Goal: Transaction & Acquisition: Purchase product/service

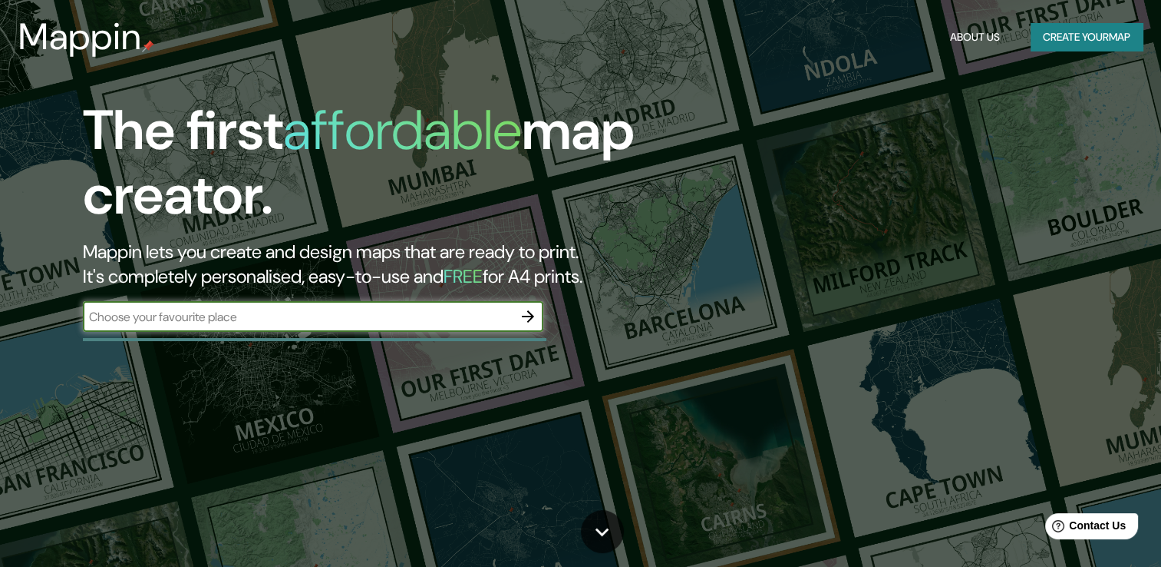
click at [306, 315] on input "text" at bounding box center [298, 317] width 430 height 18
type input "[GEOGRAPHIC_DATA]"
click at [524, 316] on icon "button" at bounding box center [528, 316] width 12 height 12
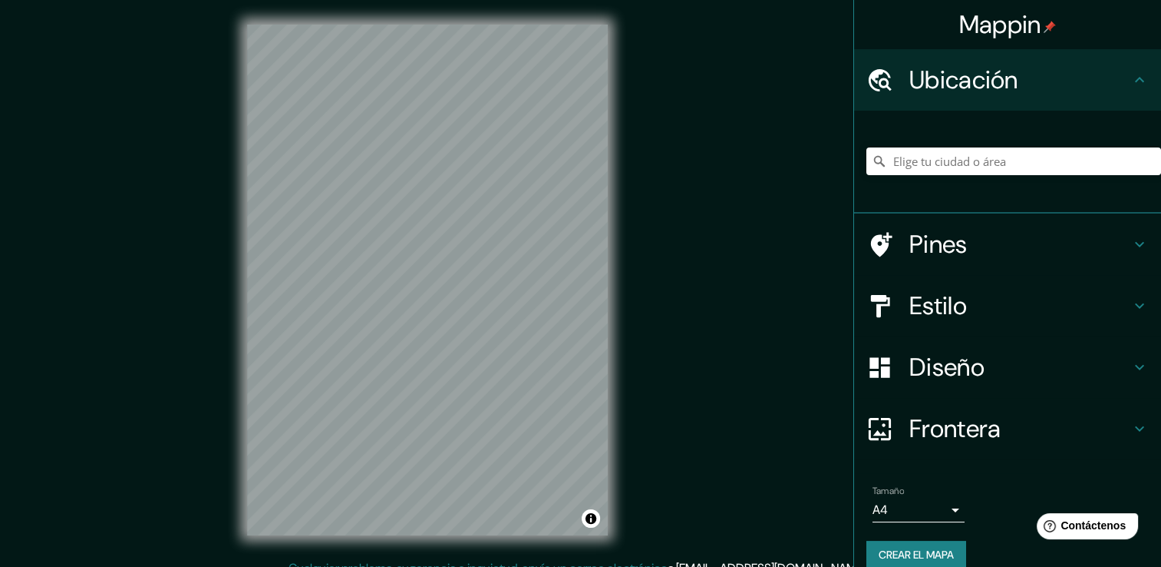
click at [623, 238] on div "© Mapbox © OpenStreetMap Improve this map" at bounding box center [428, 279] width 410 height 559
click at [641, 185] on div "Mappin Ubicación Pines Estilo Diseño Frontera Elige un borde. Sugerencia : pued…" at bounding box center [580, 291] width 1161 height 583
click at [765, 216] on div "Mappin Ubicación Pines Estilo Diseño Frontera Elige un borde. Sugerencia : pued…" at bounding box center [580, 291] width 1161 height 583
click at [695, 254] on div "Mappin Ubicación Pines Estilo Diseño Frontera Elige un borde. Sugerencia : pued…" at bounding box center [580, 291] width 1161 height 583
click at [209, 442] on div "Mappin Ubicación Pines Estilo Diseño Frontera Elige un borde. Sugerencia : pued…" at bounding box center [580, 291] width 1161 height 583
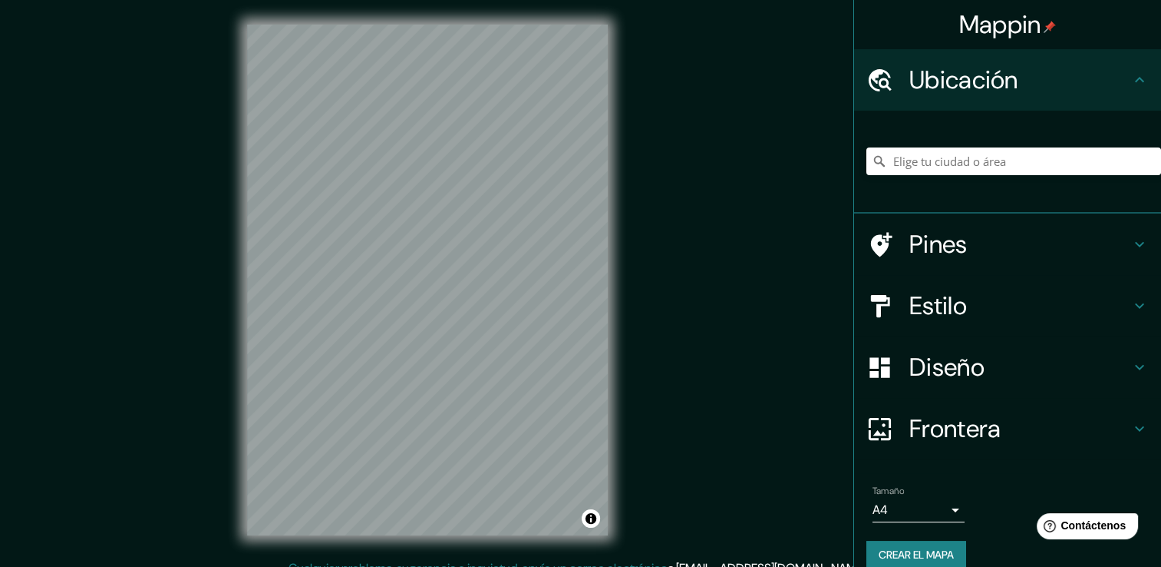
click at [226, 395] on div "© Mapbox © OpenStreetMap Improve this map" at bounding box center [428, 279] width 410 height 559
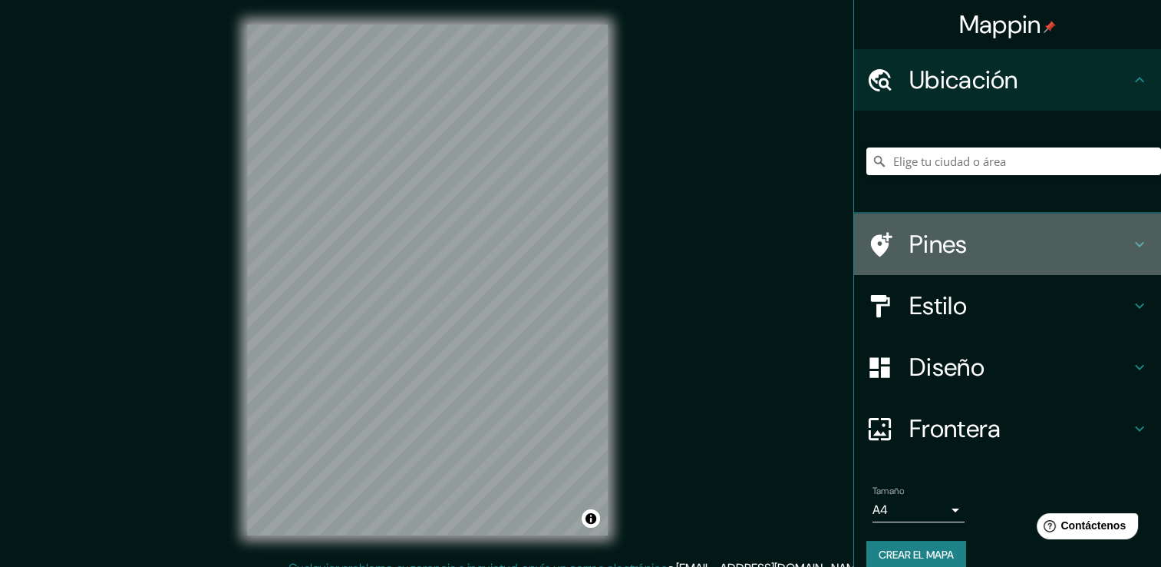
click at [966, 235] on h4 "Pines" at bounding box center [1020, 244] width 221 height 31
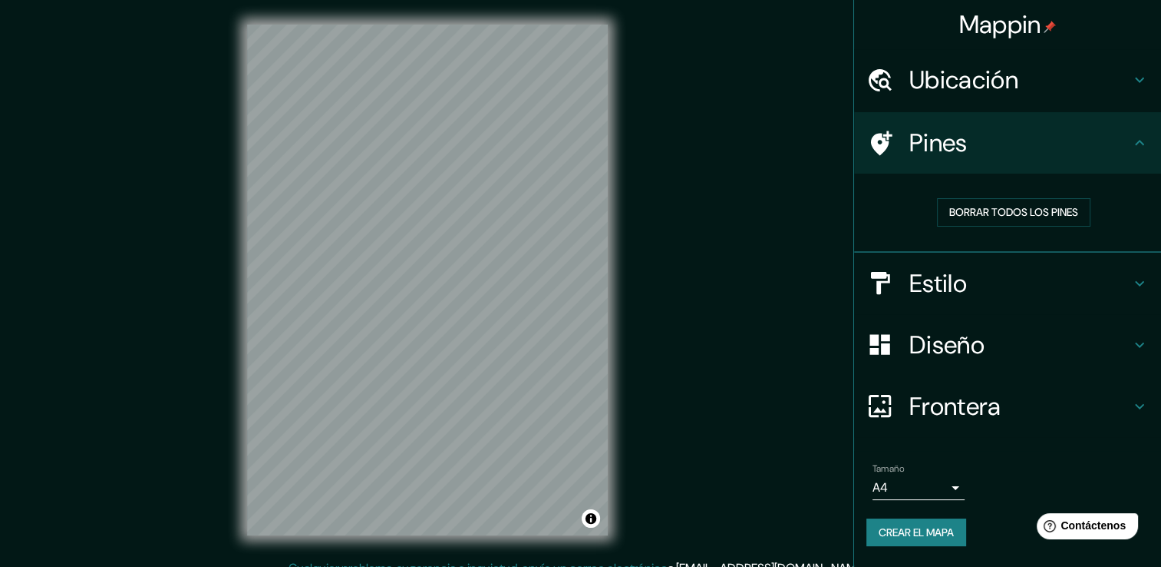
click at [992, 156] on h4 "Pines" at bounding box center [1020, 142] width 221 height 31
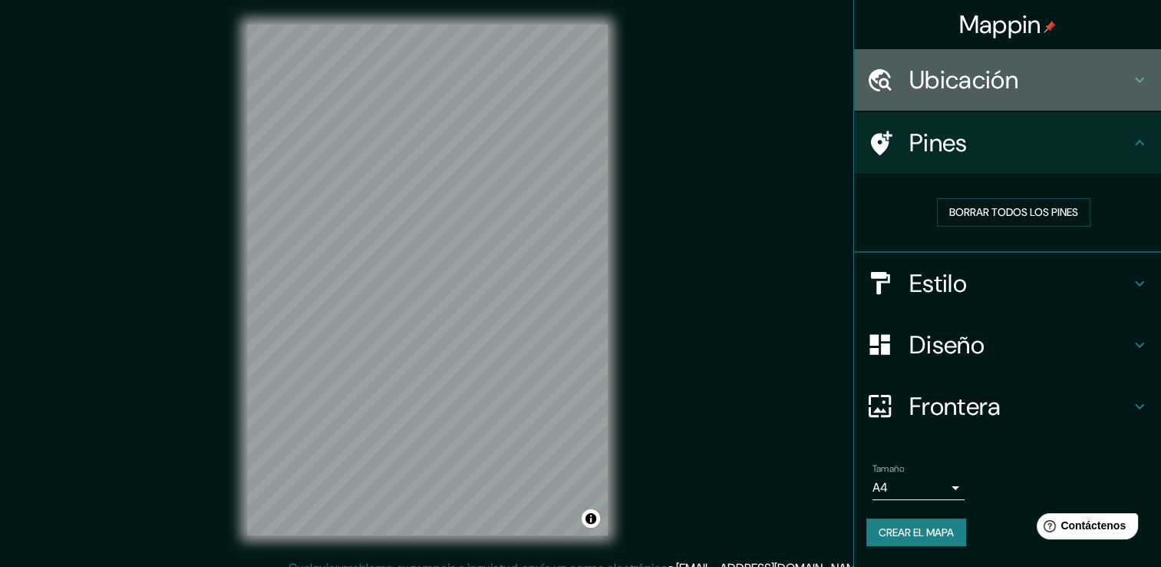
click at [982, 90] on h4 "Ubicación" at bounding box center [1020, 79] width 221 height 31
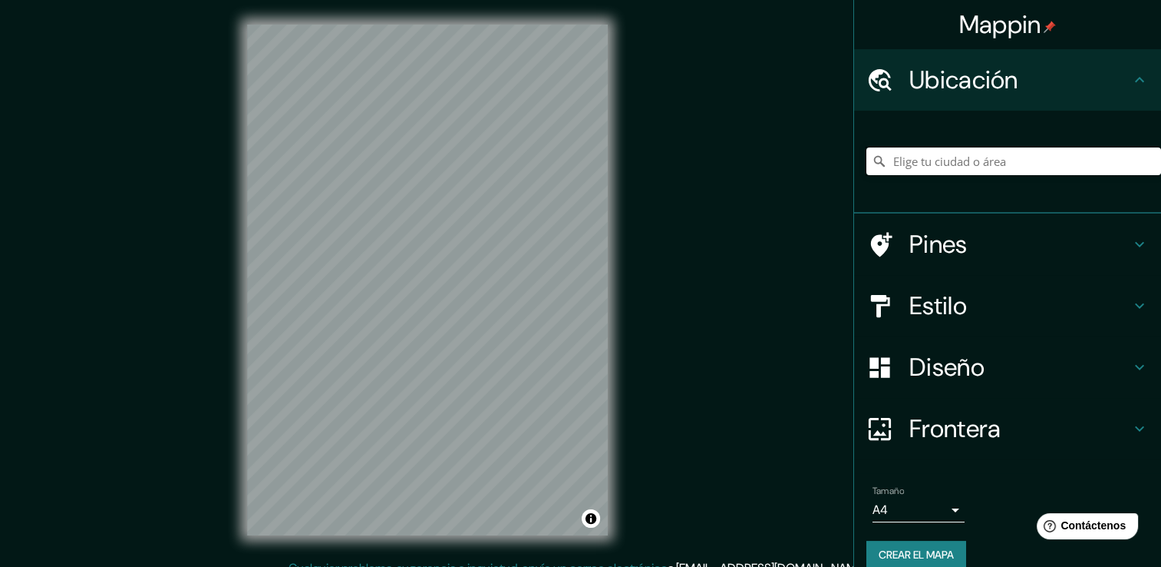
click at [952, 161] on input "Elige tu ciudad o área" at bounding box center [1014, 161] width 295 height 28
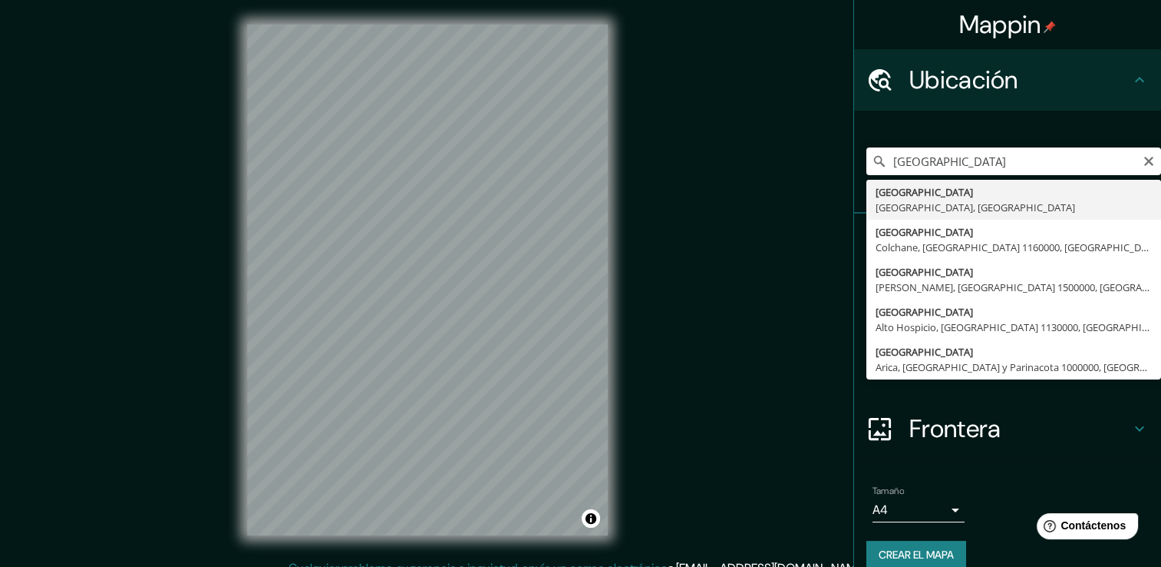
type input "[GEOGRAPHIC_DATA], [GEOGRAPHIC_DATA], [GEOGRAPHIC_DATA]"
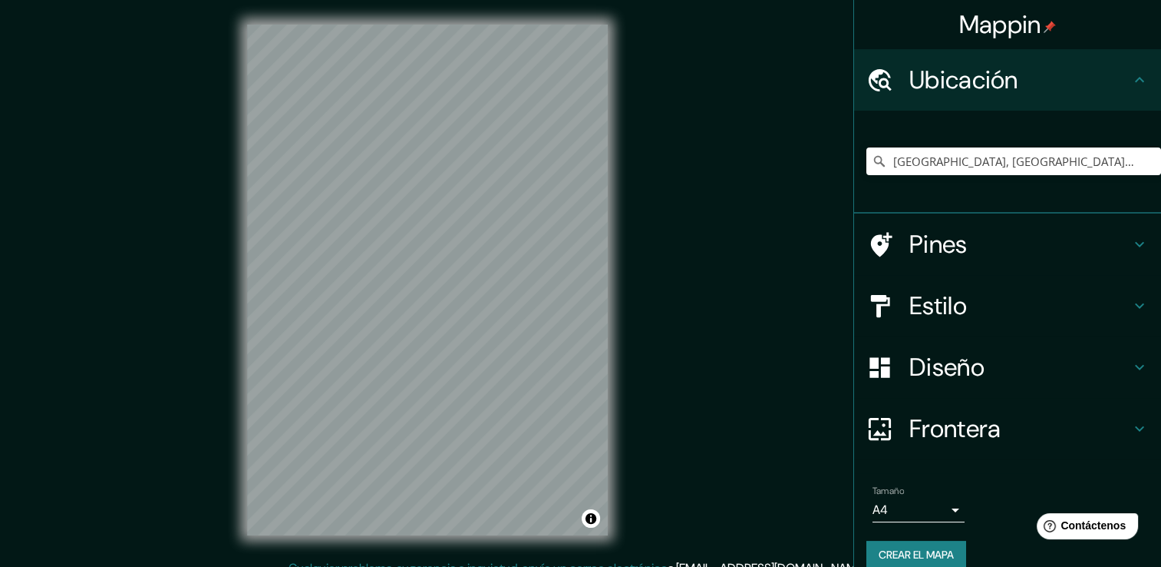
click at [933, 299] on h4 "Estilo" at bounding box center [1020, 305] width 221 height 31
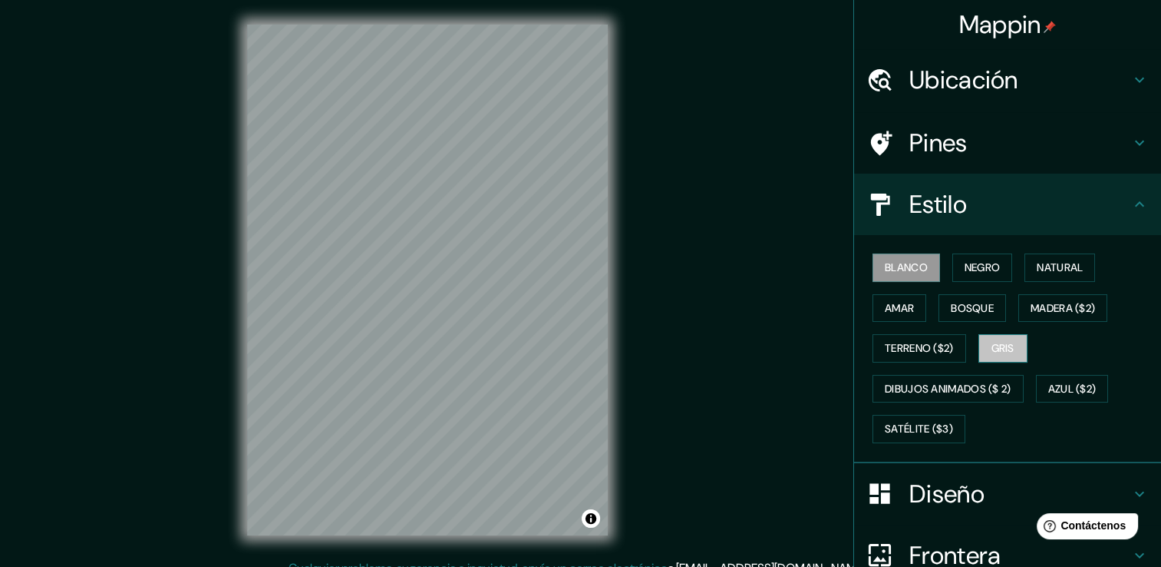
click at [994, 346] on font "Gris" at bounding box center [1003, 348] width 23 height 19
click at [897, 274] on font "Blanco" at bounding box center [906, 267] width 43 height 19
click at [1076, 258] on font "Natural" at bounding box center [1060, 267] width 46 height 19
click at [904, 264] on font "Blanco" at bounding box center [906, 267] width 43 height 19
click at [986, 197] on h4 "Estilo" at bounding box center [1020, 204] width 221 height 31
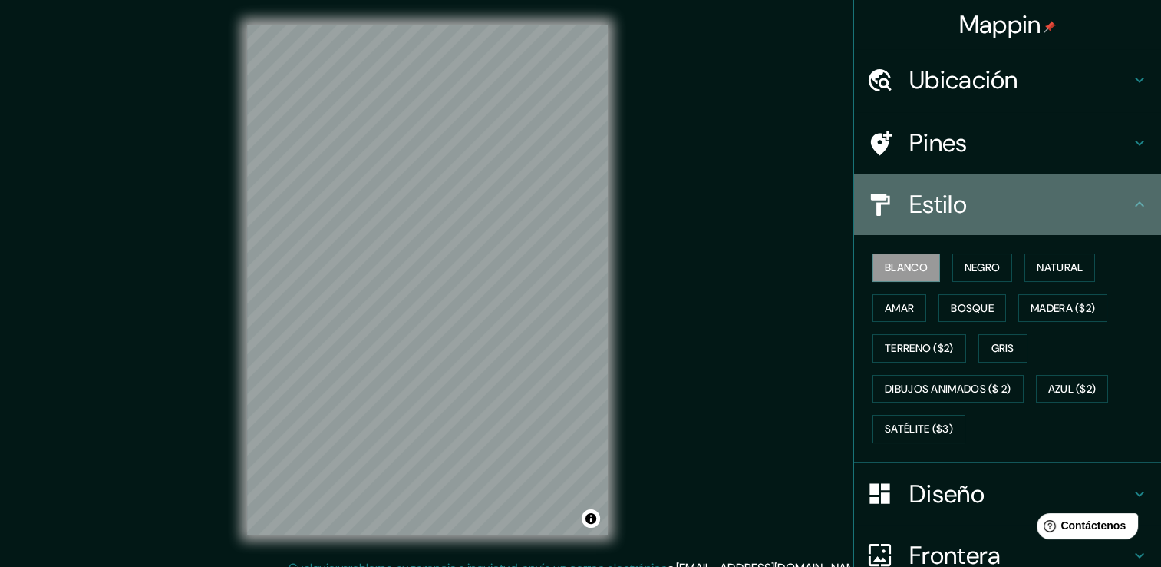
click at [1131, 205] on icon at bounding box center [1140, 204] width 18 height 18
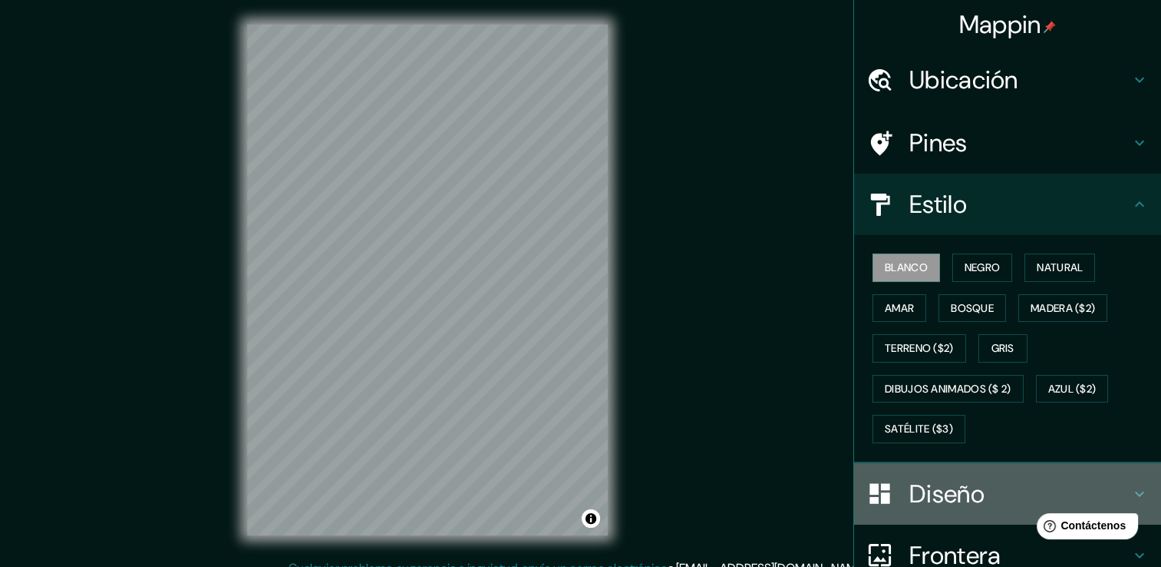
click at [967, 494] on h4 "Diseño" at bounding box center [1020, 493] width 221 height 31
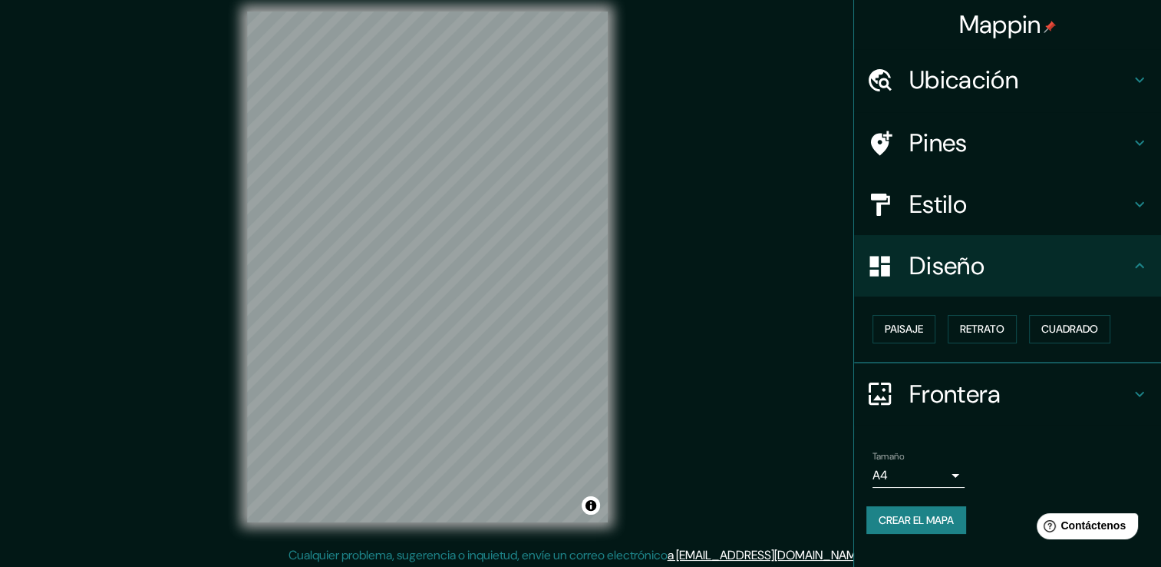
scroll to position [17, 0]
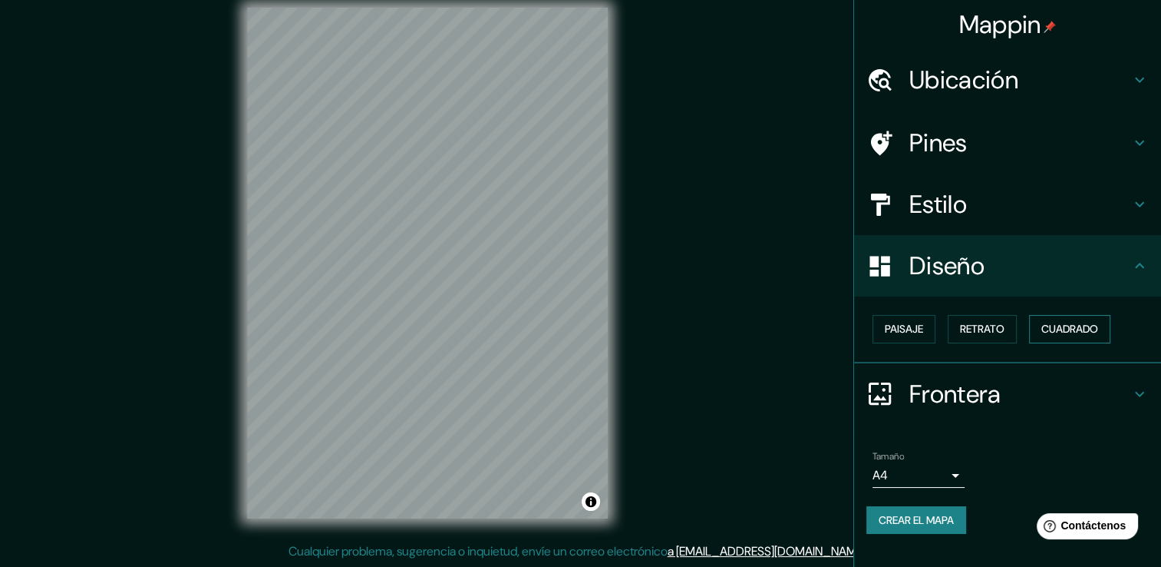
click at [1061, 329] on font "Cuadrado" at bounding box center [1070, 328] width 57 height 19
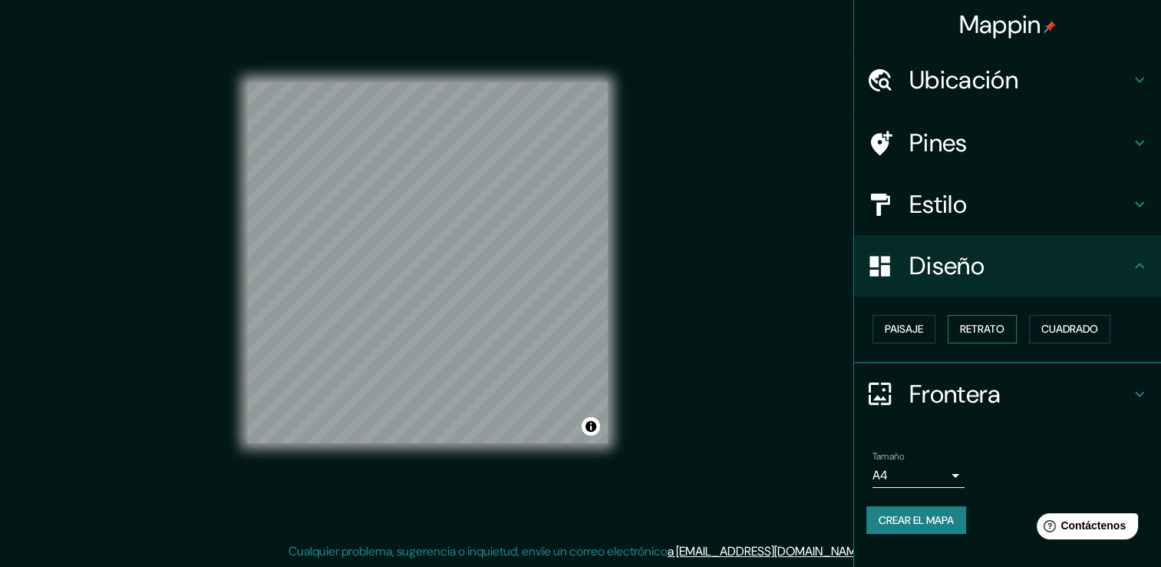
click at [993, 329] on font "Retrato" at bounding box center [982, 328] width 45 height 19
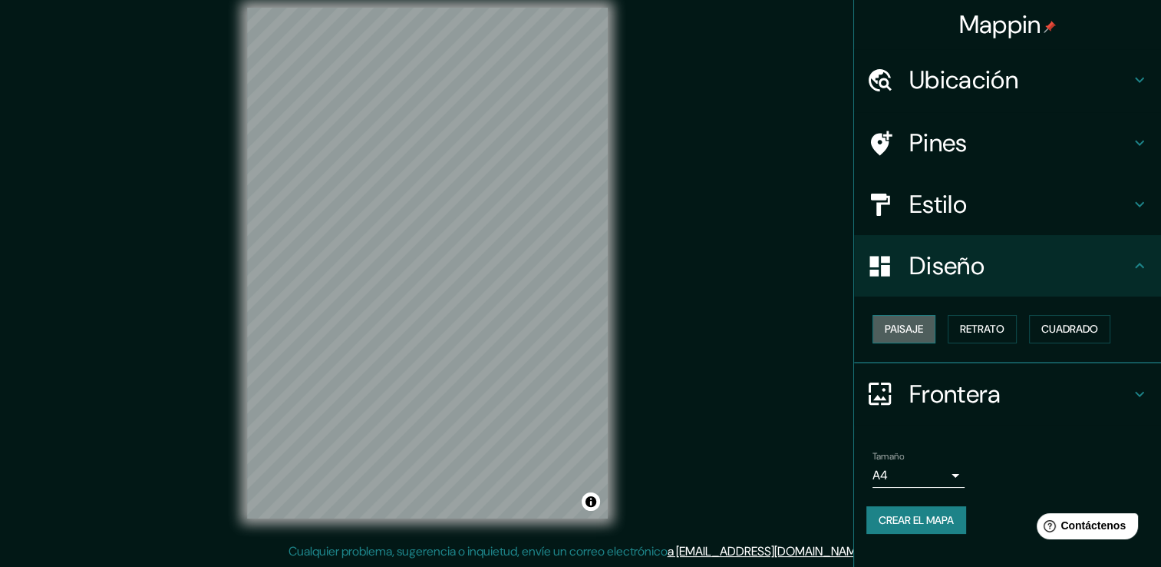
click at [906, 327] on font "Paisaje" at bounding box center [904, 328] width 38 height 19
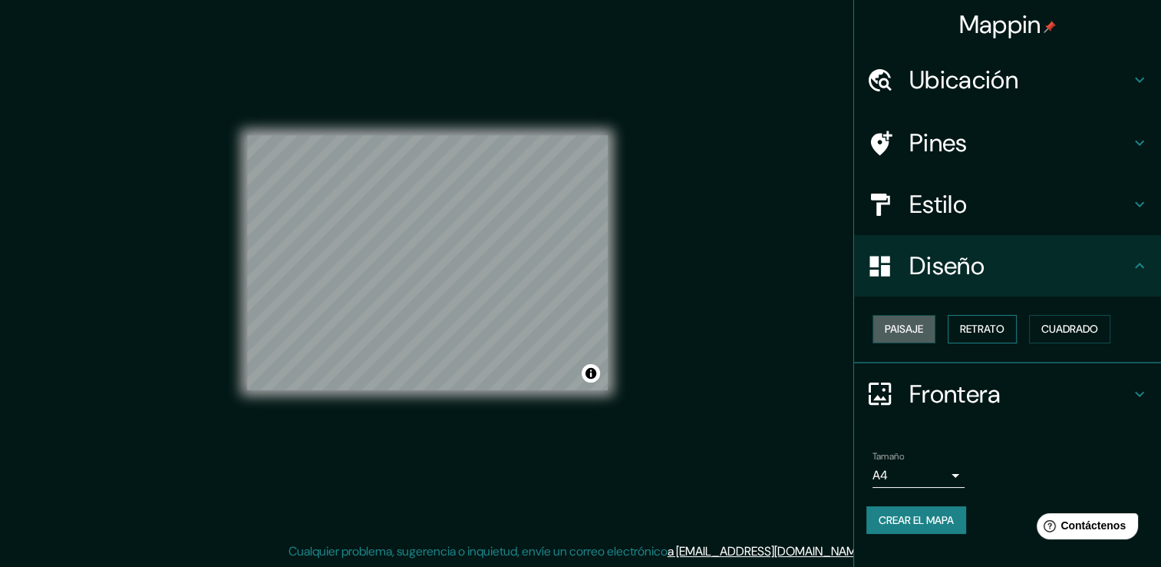
drag, startPoint x: 912, startPoint y: 323, endPoint x: 981, endPoint y: 329, distance: 69.3
click at [915, 323] on font "Paisaje" at bounding box center [904, 328] width 38 height 19
click at [984, 329] on font "Retrato" at bounding box center [982, 328] width 45 height 19
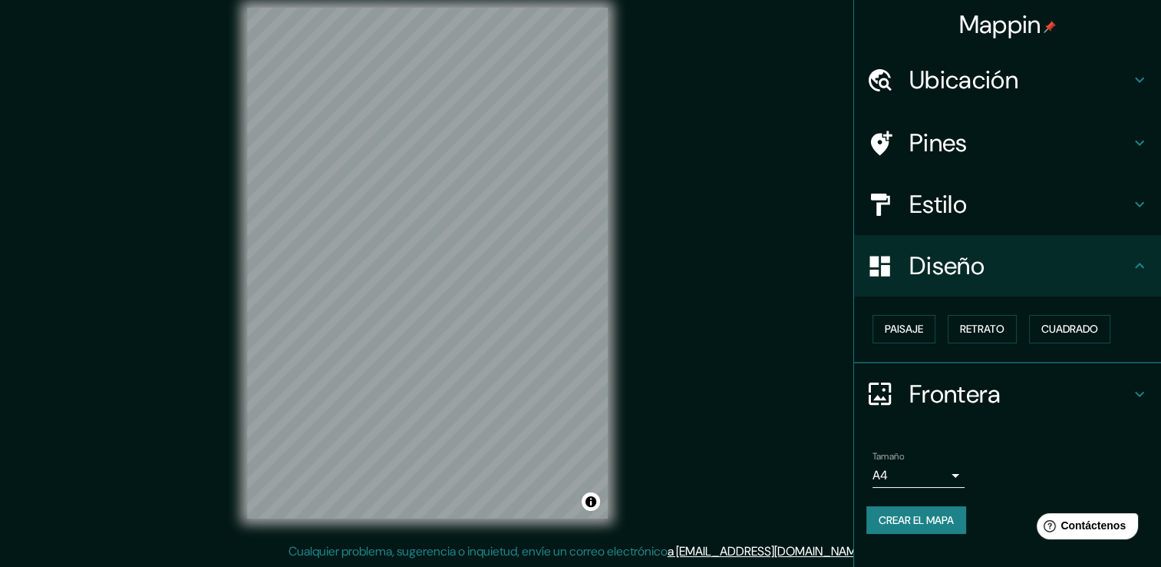
click at [1021, 391] on h4 "Frontera" at bounding box center [1020, 393] width 221 height 31
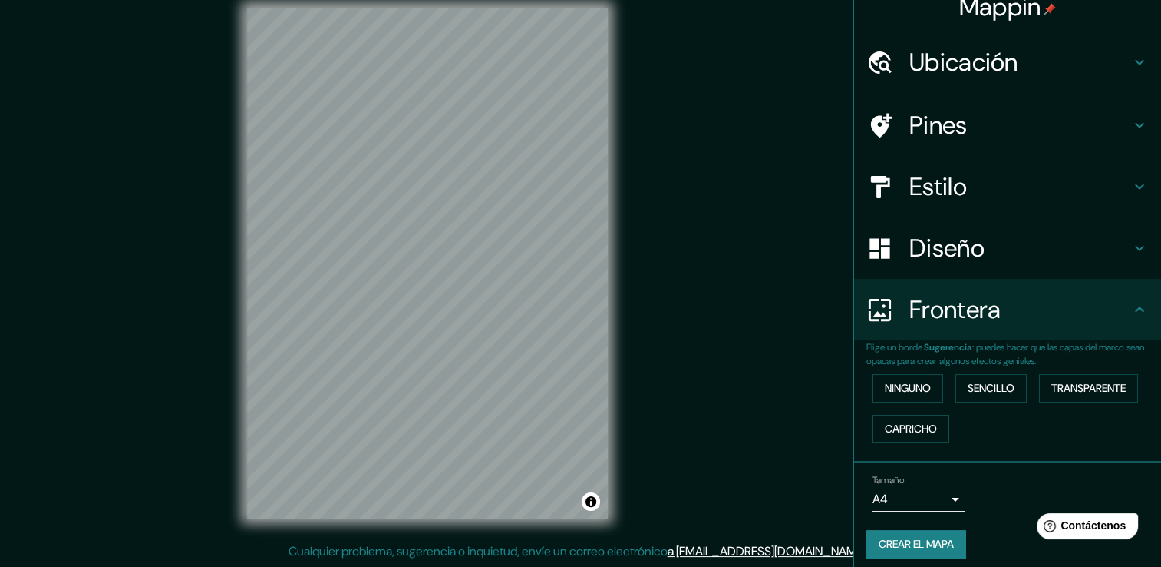
scroll to position [25, 0]
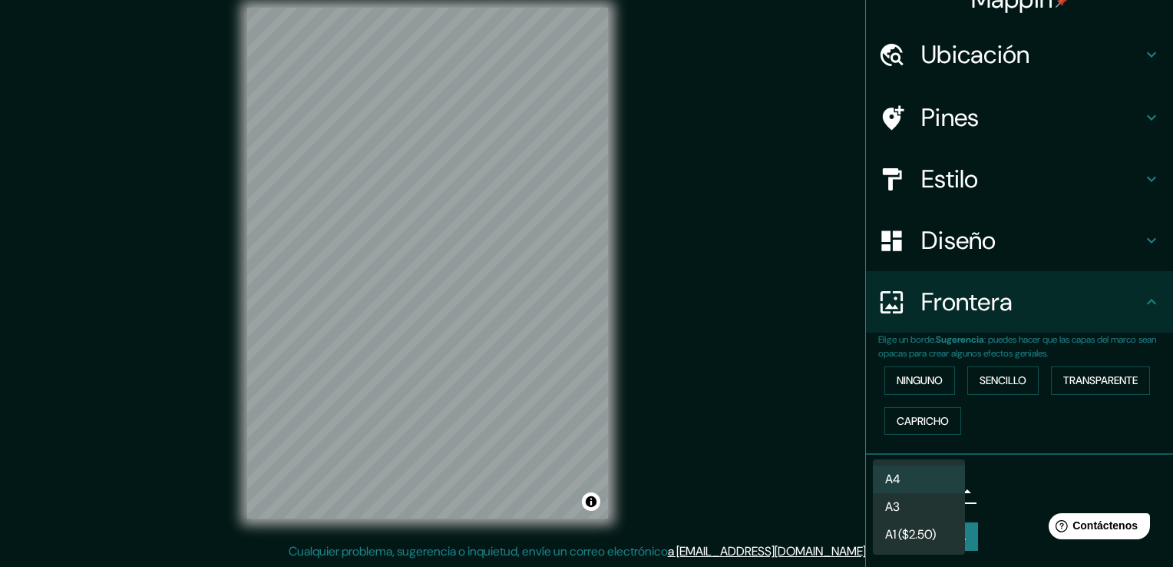
click at [935, 478] on body "Mappin Ubicación [GEOGRAPHIC_DATA], [GEOGRAPHIC_DATA], [GEOGRAPHIC_DATA] [GEOGR…" at bounding box center [586, 266] width 1173 height 567
click at [930, 507] on li "A3" at bounding box center [919, 507] width 92 height 28
type input "a4"
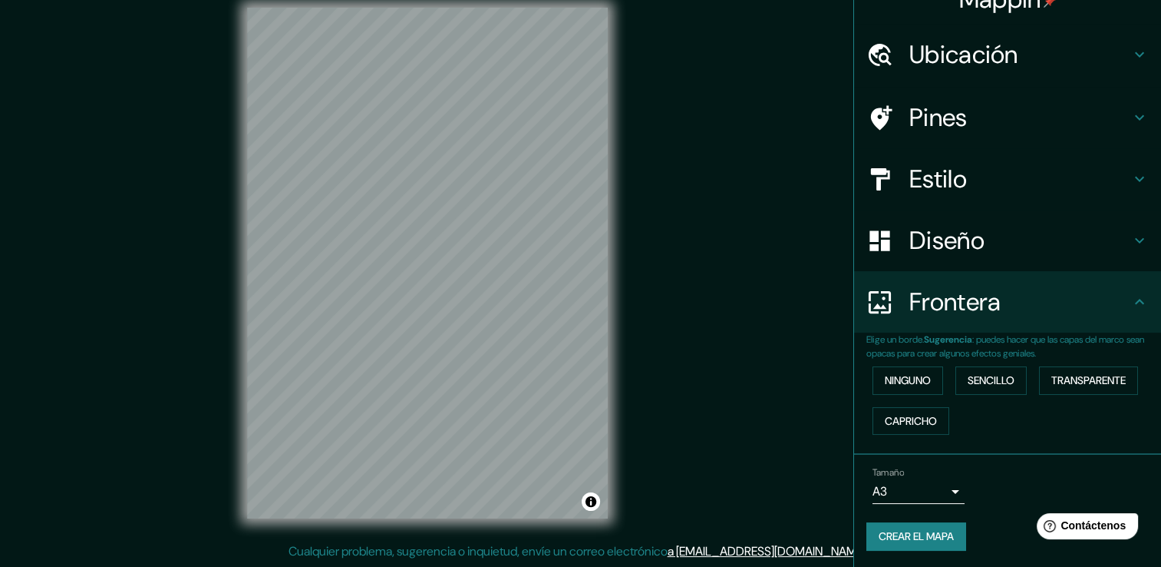
click at [982, 481] on div "Tamaño A3 a4" at bounding box center [1008, 485] width 282 height 49
